Goal: Task Accomplishment & Management: Use online tool/utility

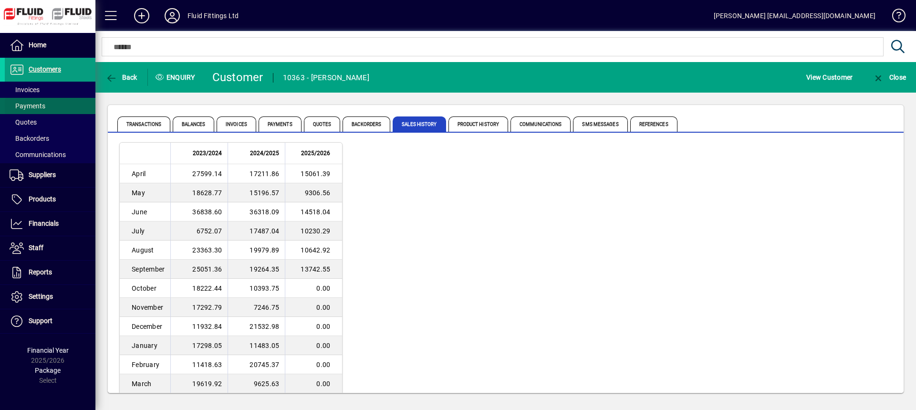
scroll to position [30, 0]
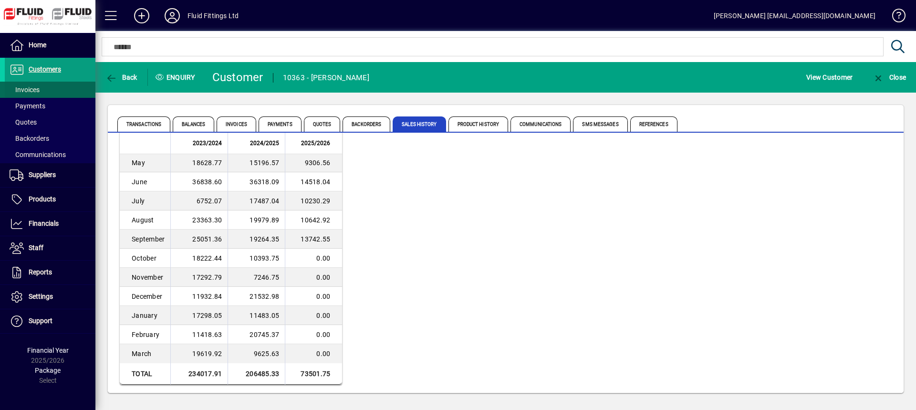
click at [57, 92] on span at bounding box center [50, 89] width 91 height 23
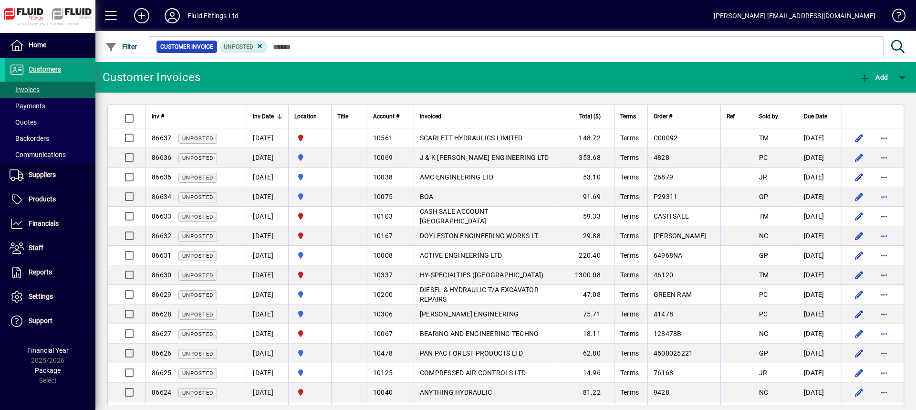
click at [578, 115] on div "Total ($)" at bounding box center [586, 116] width 46 height 10
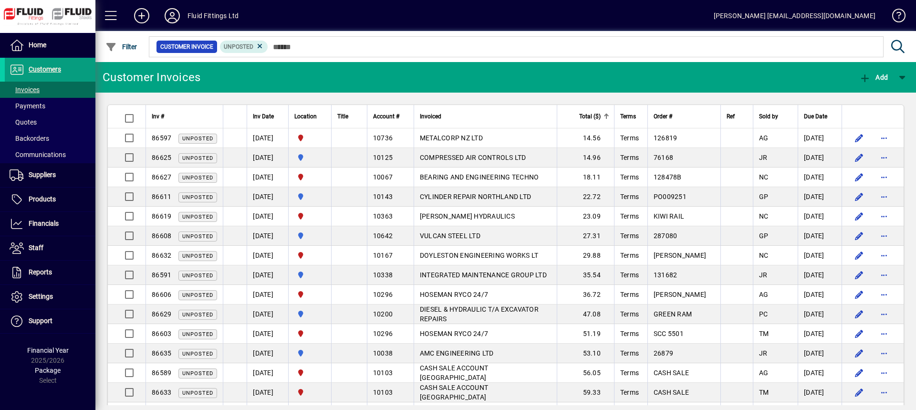
click at [578, 115] on div "Total ($)" at bounding box center [586, 116] width 46 height 10
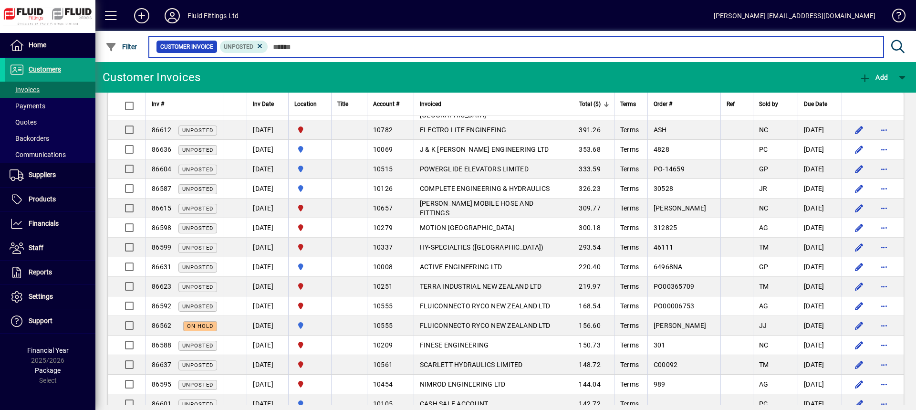
scroll to position [48, 0]
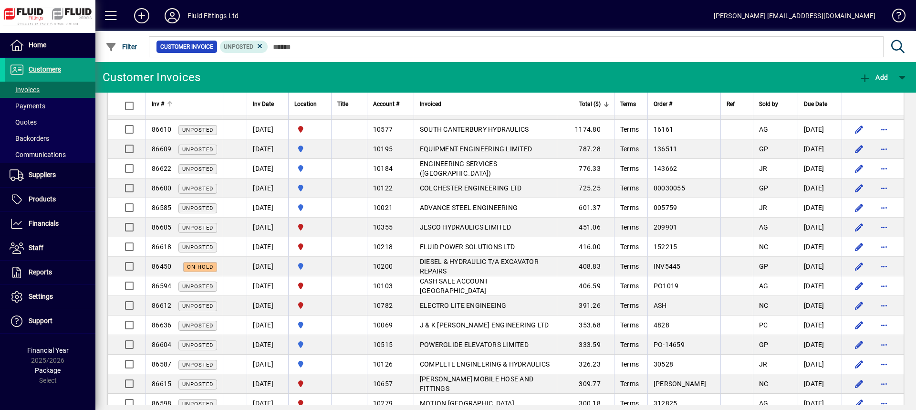
click at [174, 102] on div "Inv #" at bounding box center [184, 104] width 65 height 10
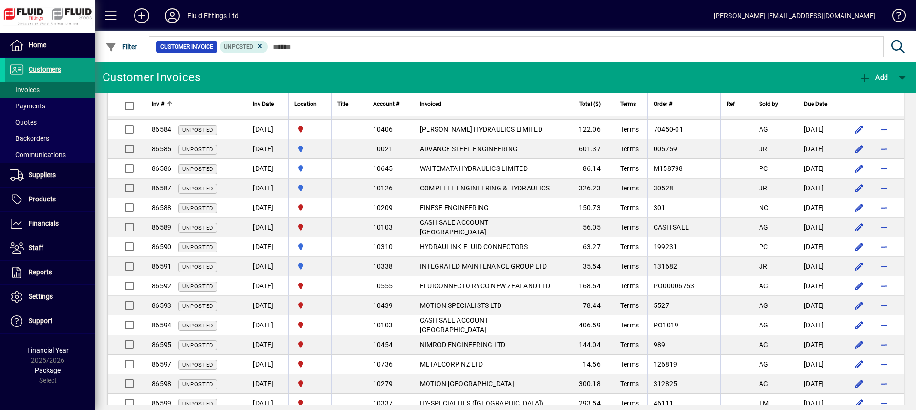
click at [175, 102] on div "Inv #" at bounding box center [184, 104] width 65 height 10
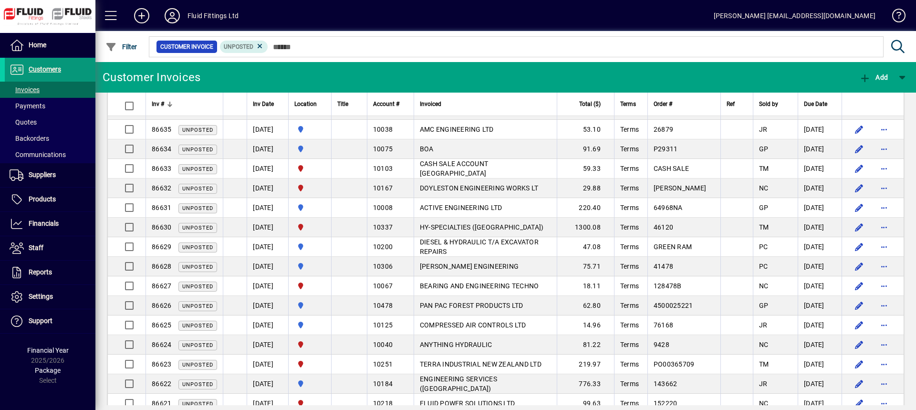
click at [78, 71] on span at bounding box center [50, 69] width 91 height 23
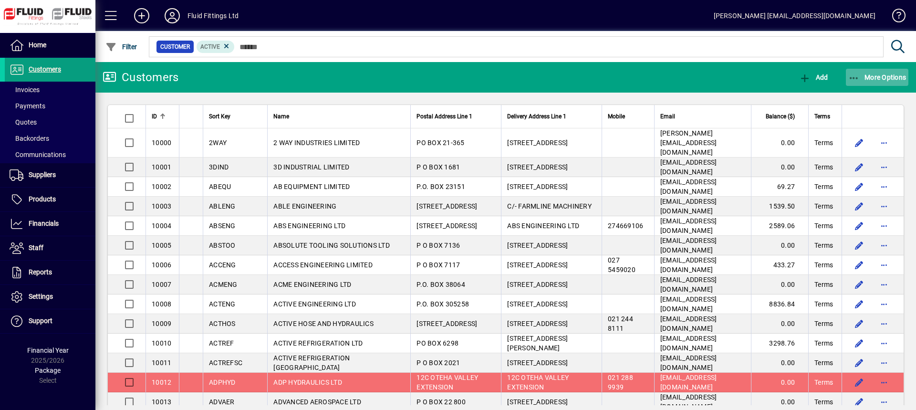
click at [886, 72] on span "button" at bounding box center [877, 77] width 63 height 23
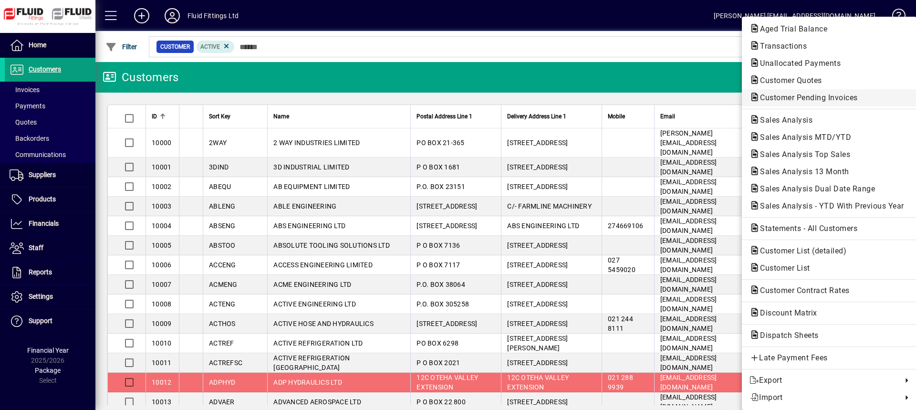
click at [761, 99] on span "Customer Pending Invoices" at bounding box center [805, 97] width 113 height 9
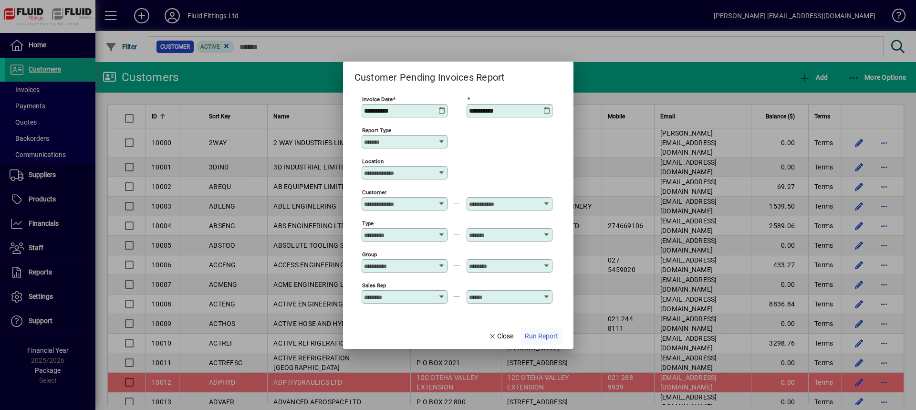
click at [553, 336] on span "Run Report" at bounding box center [541, 336] width 33 height 10
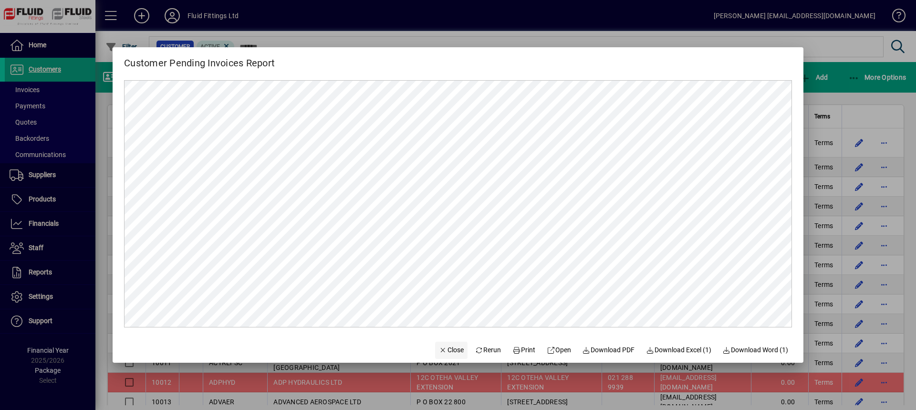
click at [443, 350] on span "Close" at bounding box center [451, 350] width 25 height 10
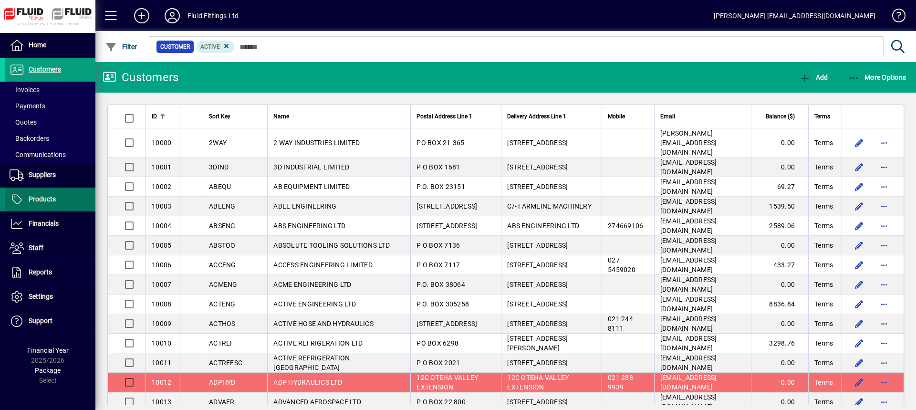
click at [42, 199] on span "Products" at bounding box center [42, 199] width 27 height 8
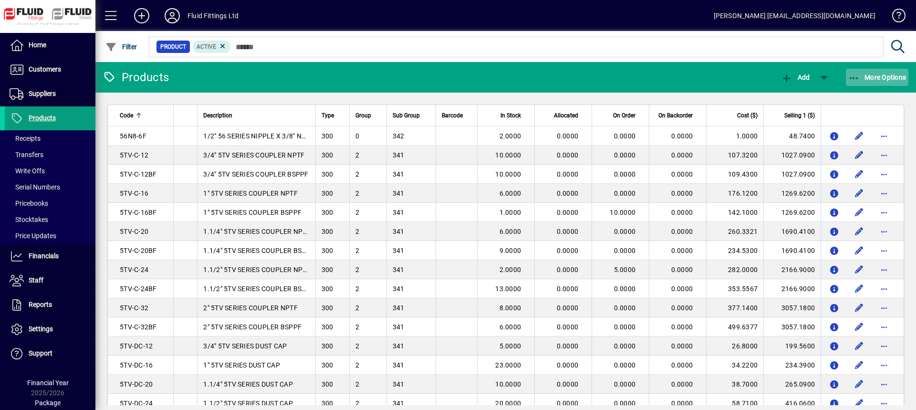
click at [891, 82] on span "button" at bounding box center [877, 77] width 63 height 23
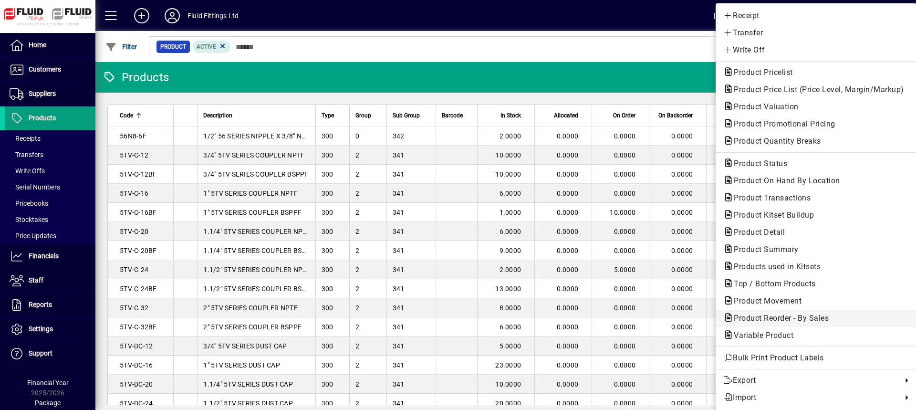
click at [751, 317] on span "Product Reorder - By Sales" at bounding box center [778, 317] width 110 height 9
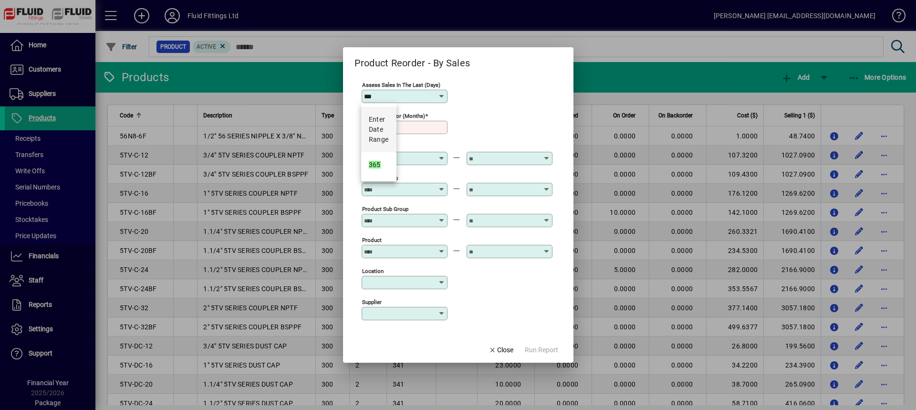
type input "***"
click at [382, 162] on mat-option "365" at bounding box center [378, 164] width 35 height 25
click at [380, 125] on input "Order stock for (months)" at bounding box center [405, 128] width 83 height 8
type input "**"
click at [374, 218] on input "Product Sub Group" at bounding box center [399, 221] width 70 height 8
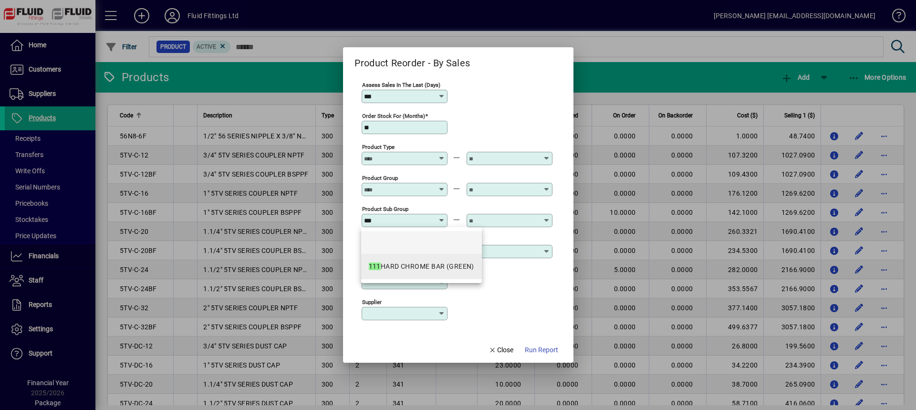
click at [456, 262] on div "111 HARD CHROME BAR (GREEN)" at bounding box center [421, 266] width 105 height 10
type input "**********"
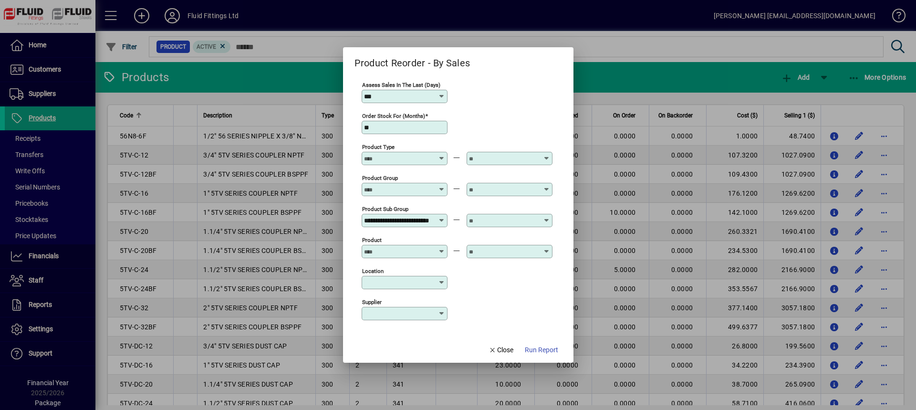
click at [485, 223] on input "text" at bounding box center [504, 221] width 70 height 8
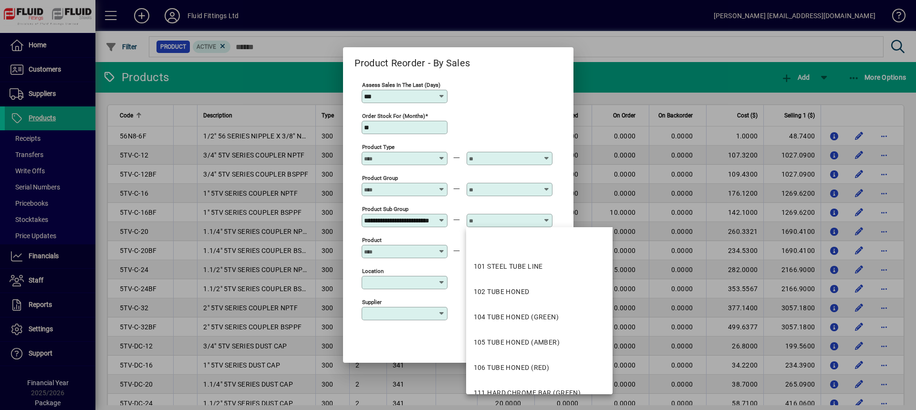
scroll to position [0, 0]
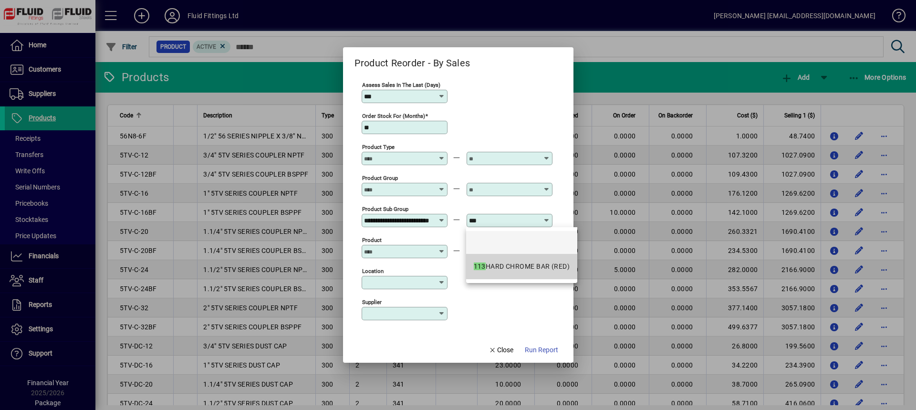
click at [499, 265] on div "113 HARD CHROME BAR (RED)" at bounding box center [522, 266] width 96 height 10
type input "**********"
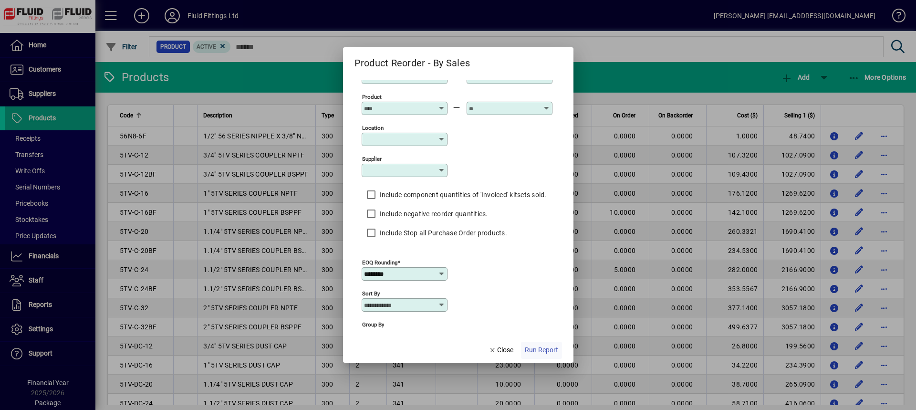
click at [537, 352] on span "Run Report" at bounding box center [541, 350] width 33 height 10
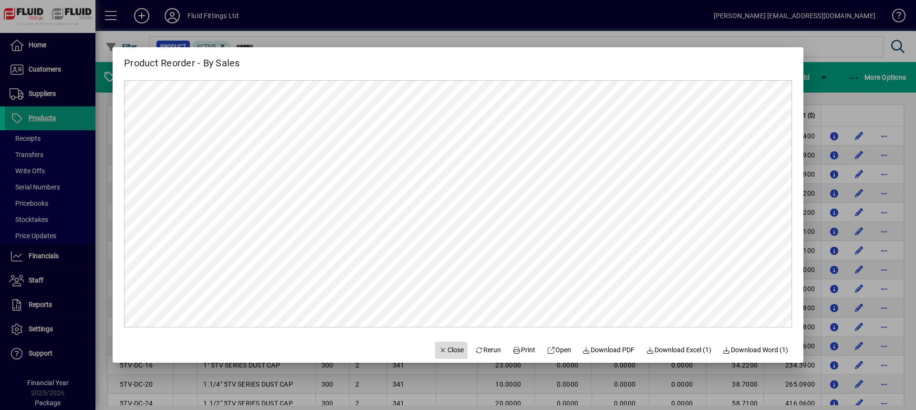
click at [445, 351] on span "Close" at bounding box center [451, 350] width 25 height 10
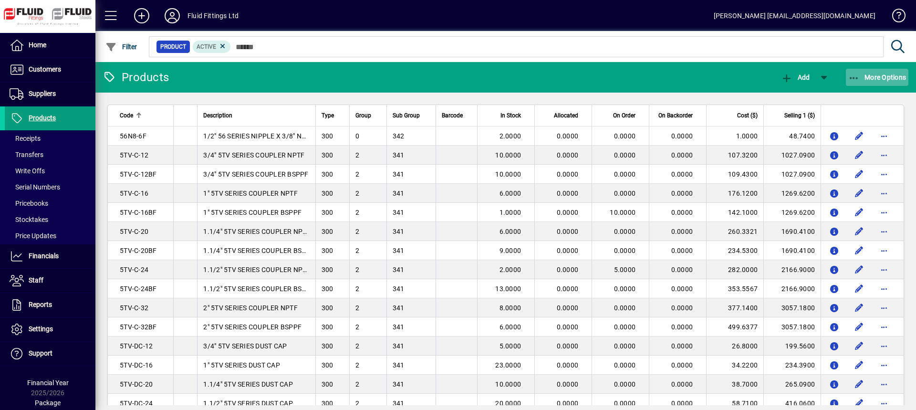
click at [871, 79] on span "More Options" at bounding box center [877, 77] width 58 height 8
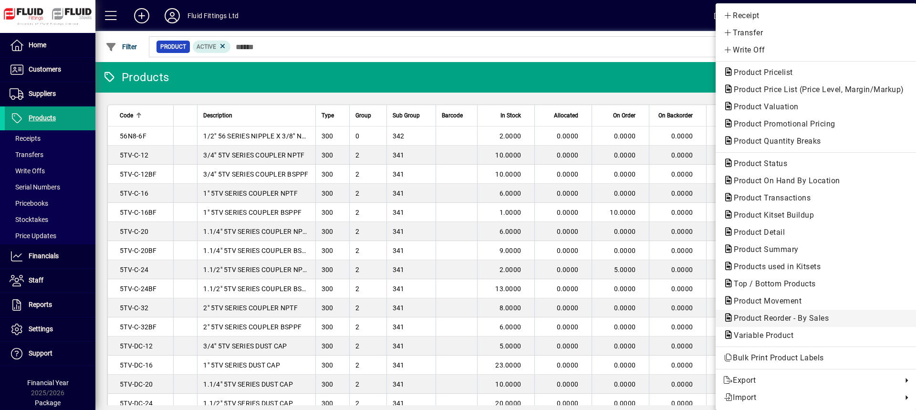
click at [741, 321] on span "Product Reorder - By Sales" at bounding box center [778, 317] width 110 height 9
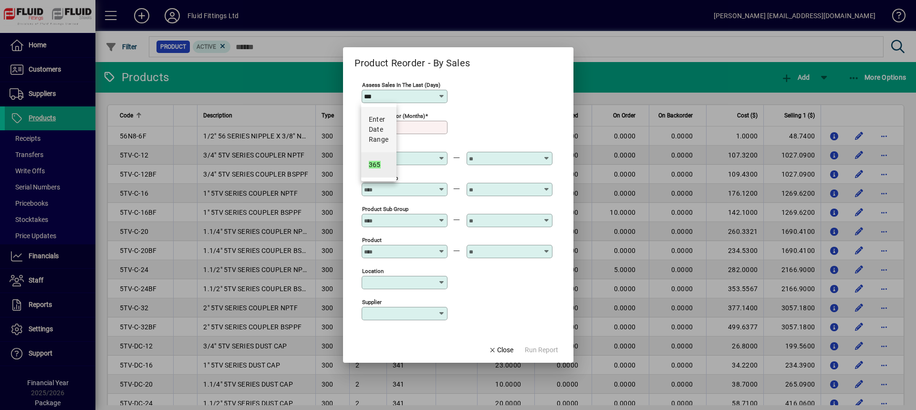
type input "***"
click at [374, 166] on em "365" at bounding box center [375, 165] width 12 height 8
click at [372, 131] on input "Order stock for (months)" at bounding box center [405, 128] width 83 height 8
type input "**"
click at [443, 314] on icon at bounding box center [442, 314] width 8 height 8
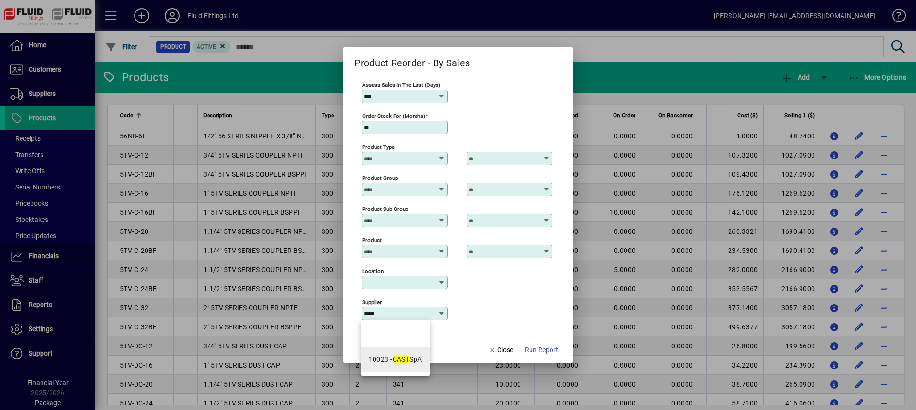
click at [409, 359] on em "CAST" at bounding box center [400, 359] width 17 height 8
type input "**********"
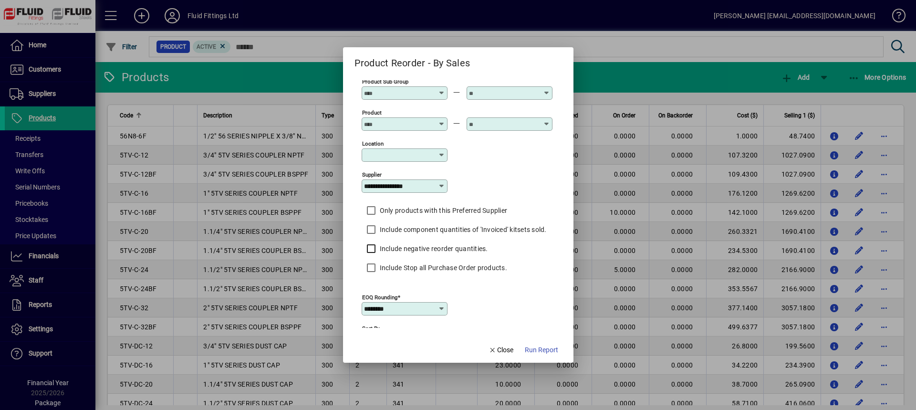
scroll to position [187, 0]
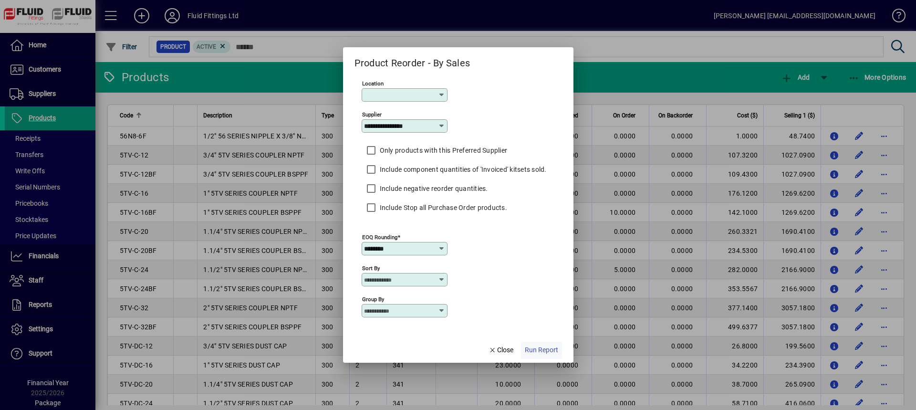
click at [537, 351] on span "Run Report" at bounding box center [541, 350] width 33 height 10
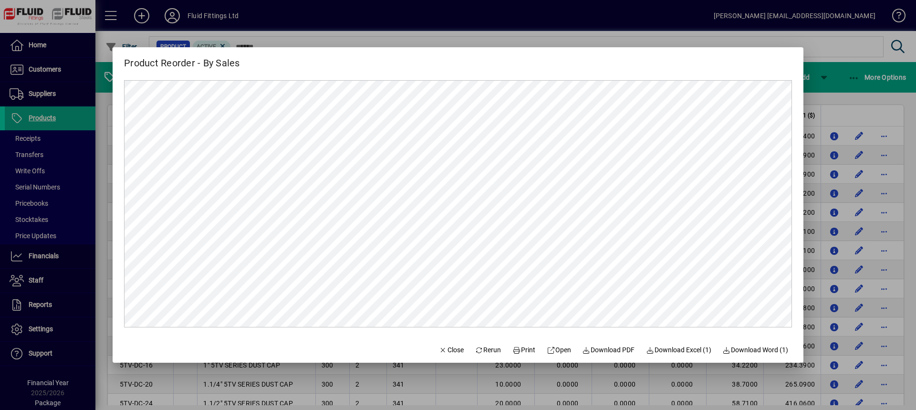
scroll to position [0, 0]
click at [691, 351] on span "Download Excel (1)" at bounding box center [678, 350] width 65 height 10
click at [448, 352] on span "Close" at bounding box center [451, 350] width 25 height 10
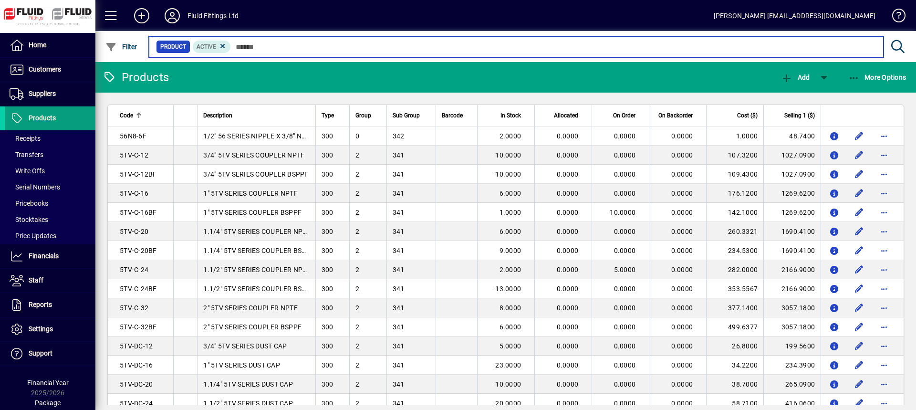
click at [264, 47] on input "text" at bounding box center [553, 46] width 645 height 13
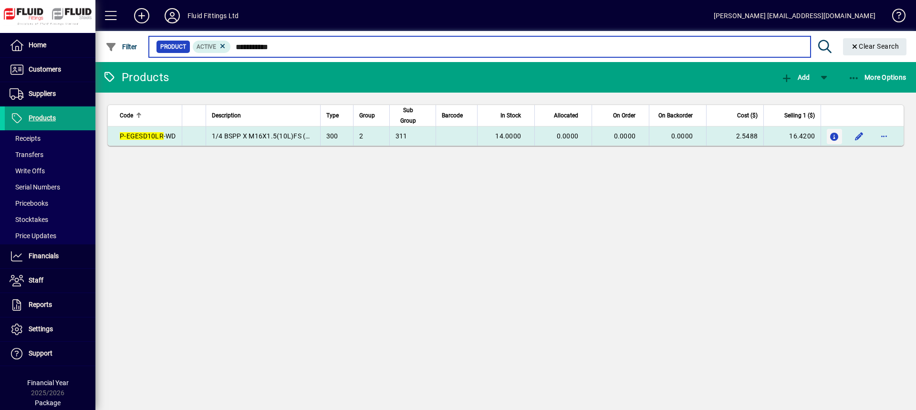
type input "**********"
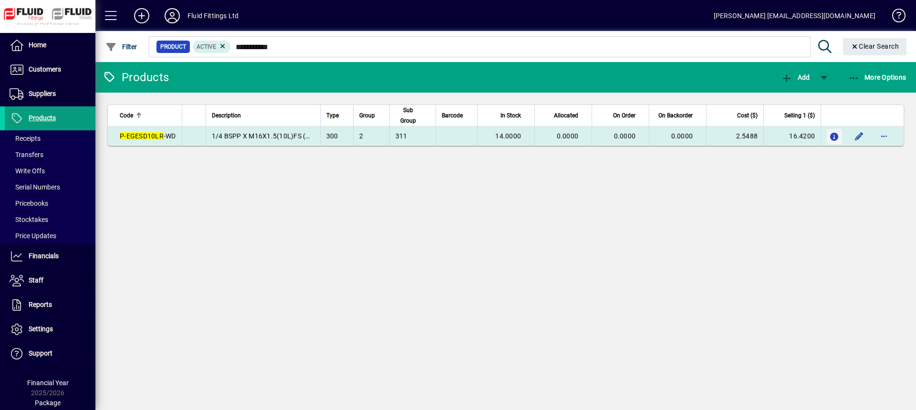
click at [838, 135] on icon "button" at bounding box center [834, 137] width 10 height 8
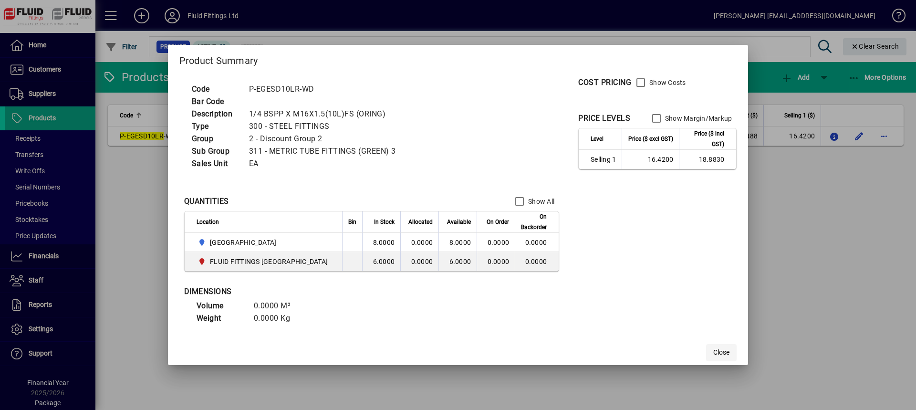
click at [723, 351] on span "Close" at bounding box center [721, 352] width 16 height 10
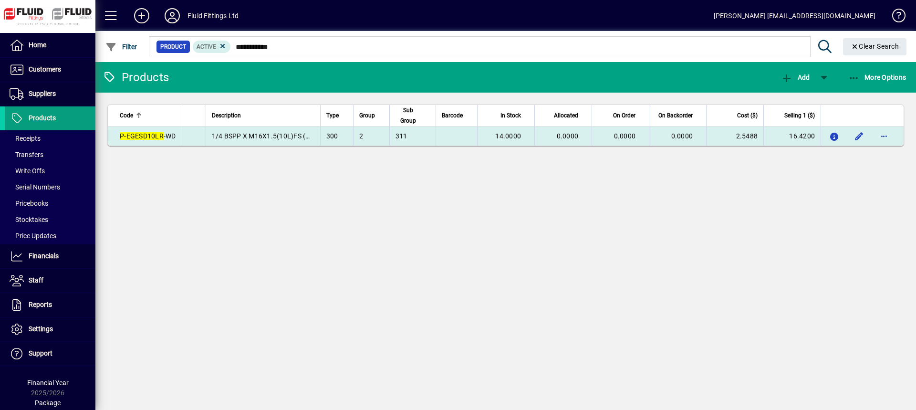
click at [142, 135] on em "P-EGESD10LR" at bounding box center [142, 136] width 44 height 8
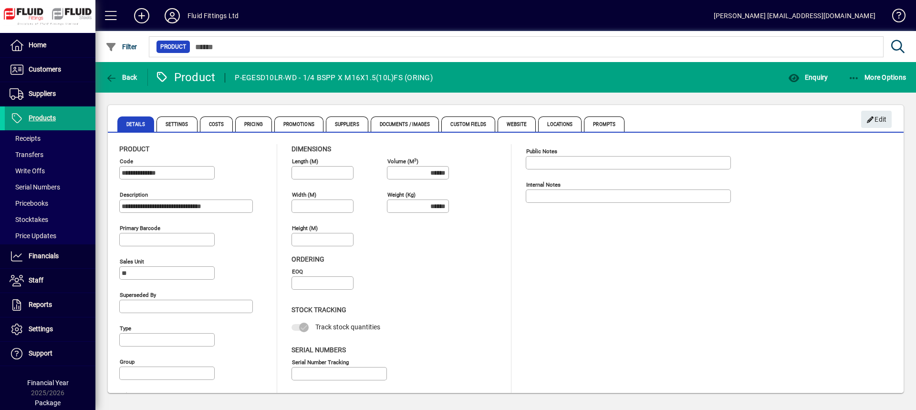
type input "**********"
type input "****"
click at [818, 80] on span "Enquiry" at bounding box center [808, 77] width 40 height 8
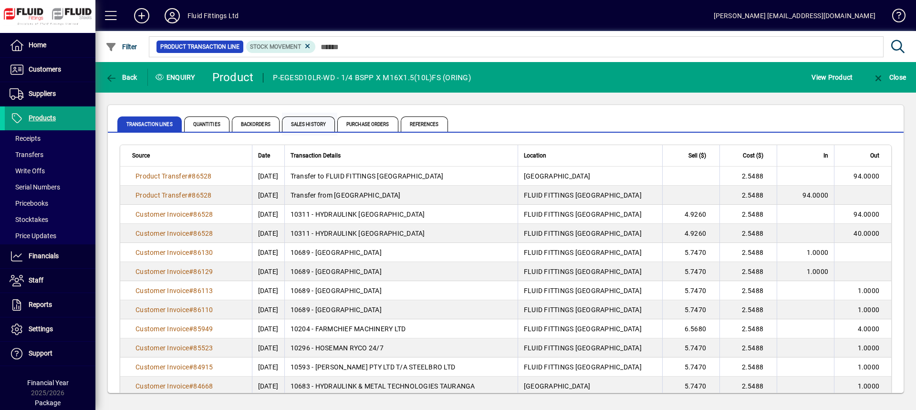
click at [304, 127] on span "Sales History" at bounding box center [308, 123] width 53 height 15
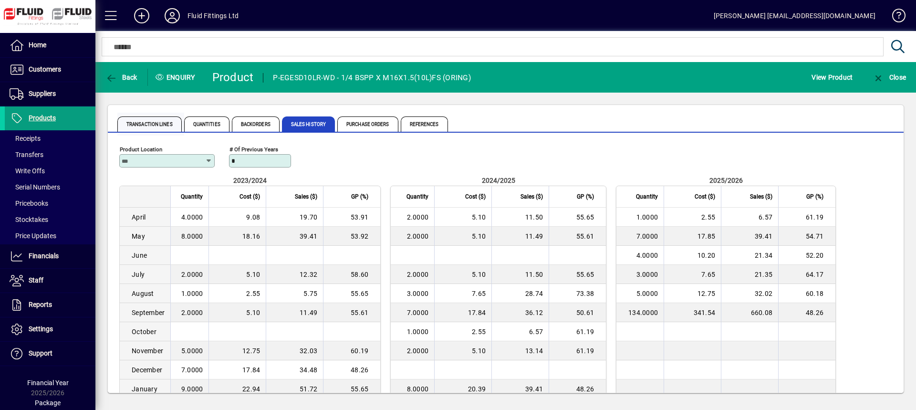
click at [154, 121] on span "Transaction Lines" at bounding box center [149, 123] width 64 height 15
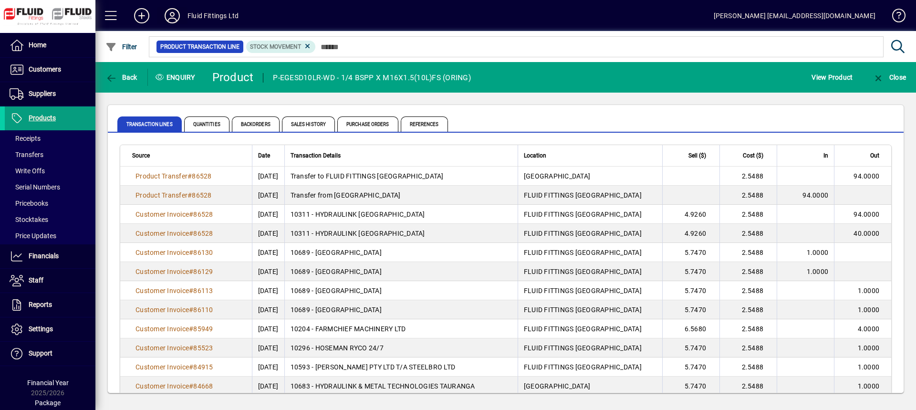
click at [172, 19] on icon at bounding box center [172, 15] width 19 height 15
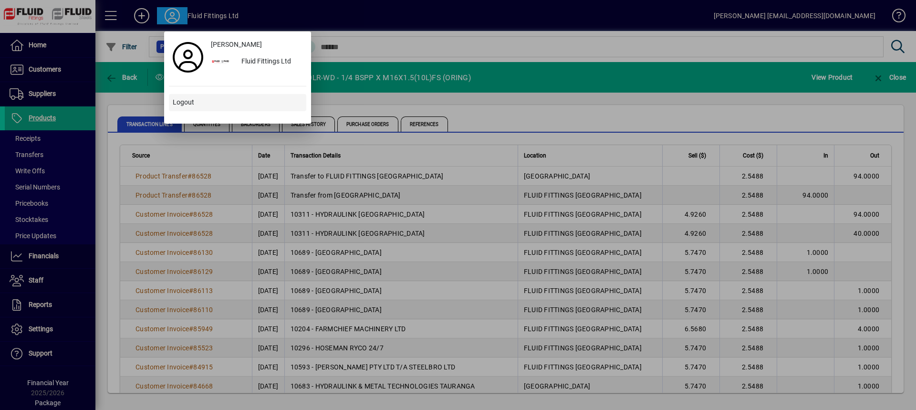
click at [186, 103] on span "Logout" at bounding box center [183, 102] width 21 height 10
